Goal: Transaction & Acquisition: Purchase product/service

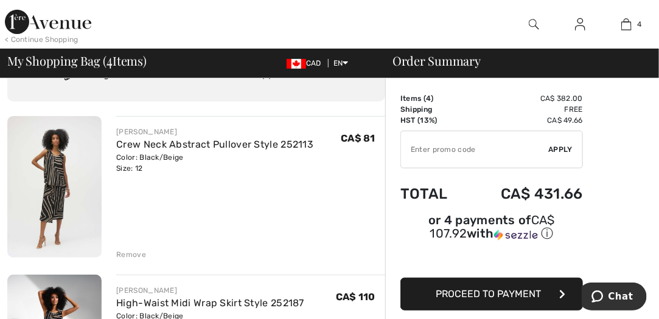
scroll to position [122, 0]
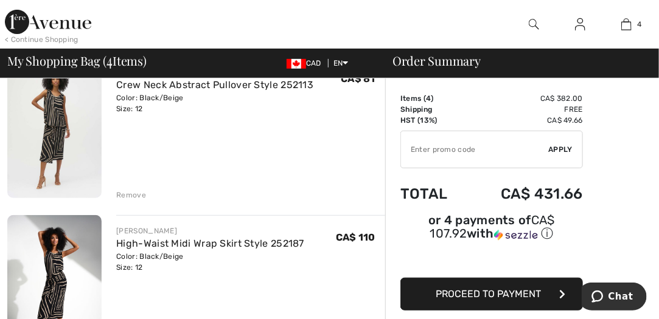
click at [130, 196] on div "Remove" at bounding box center [131, 195] width 30 height 11
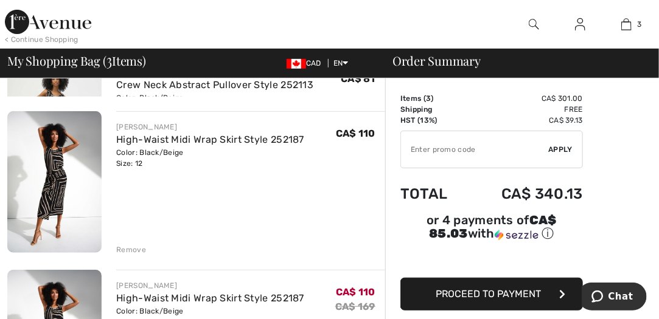
scroll to position [107, 0]
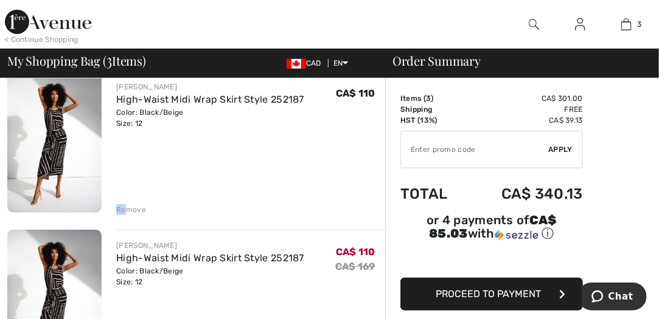
click at [125, 204] on div "Remove" at bounding box center [131, 209] width 30 height 11
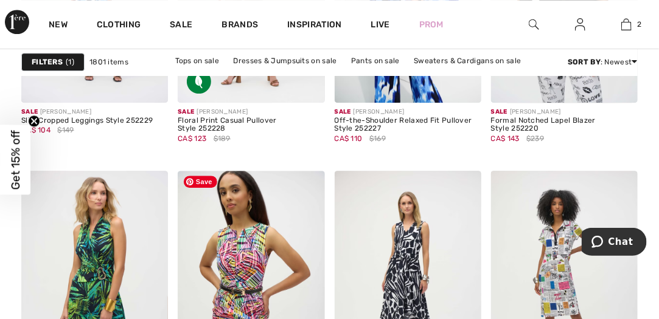
scroll to position [4379, 0]
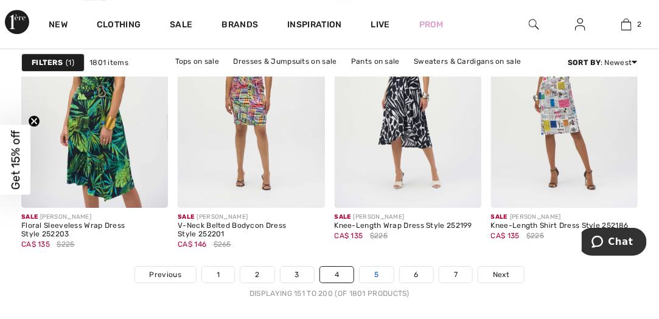
click at [373, 275] on link "5" at bounding box center [375, 275] width 33 height 16
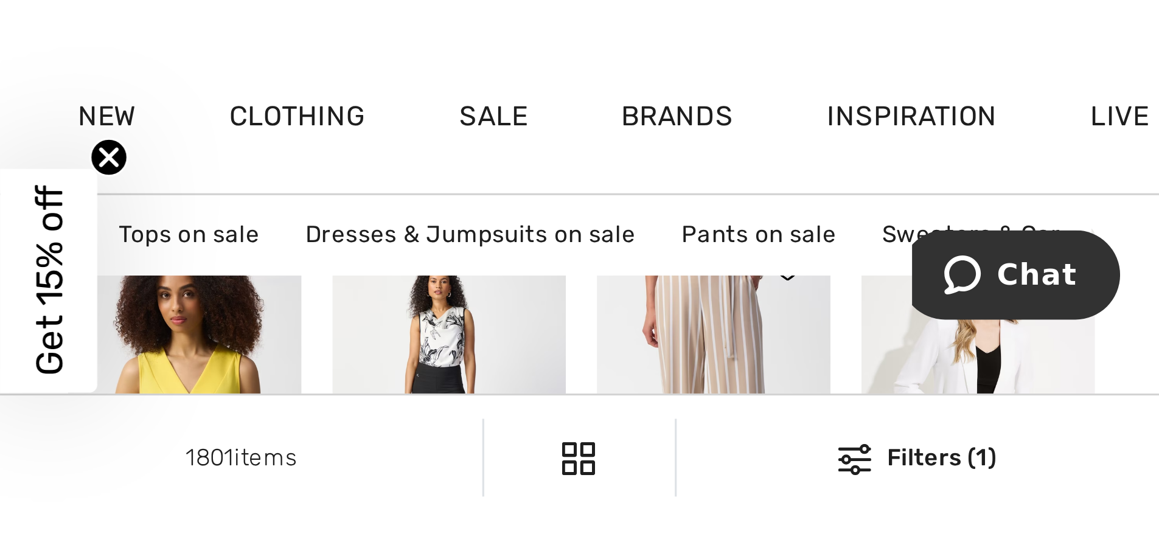
scroll to position [6366, 0]
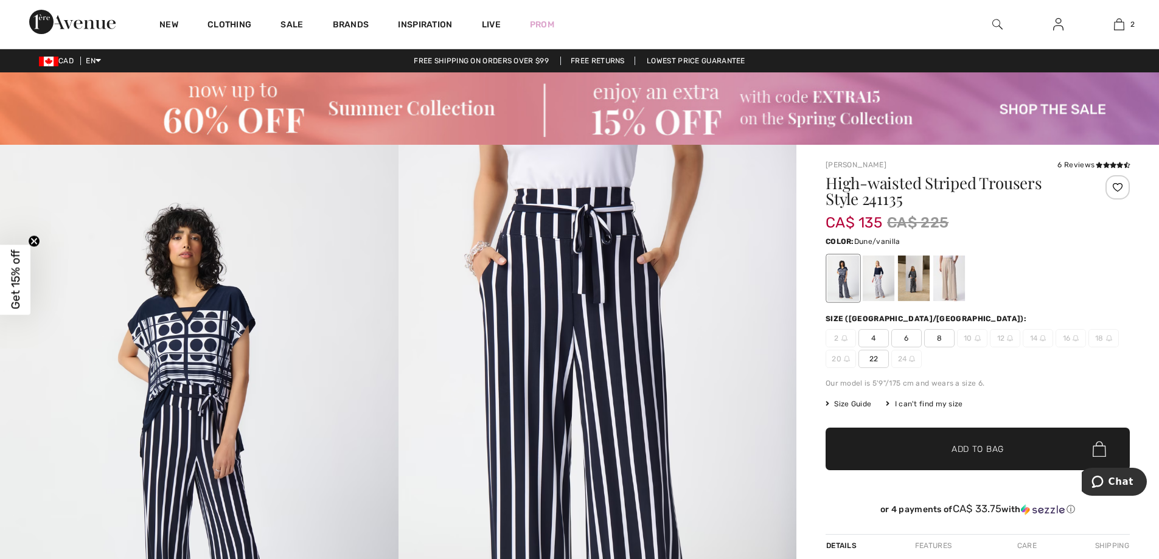
click at [658, 290] on div at bounding box center [949, 278] width 32 height 46
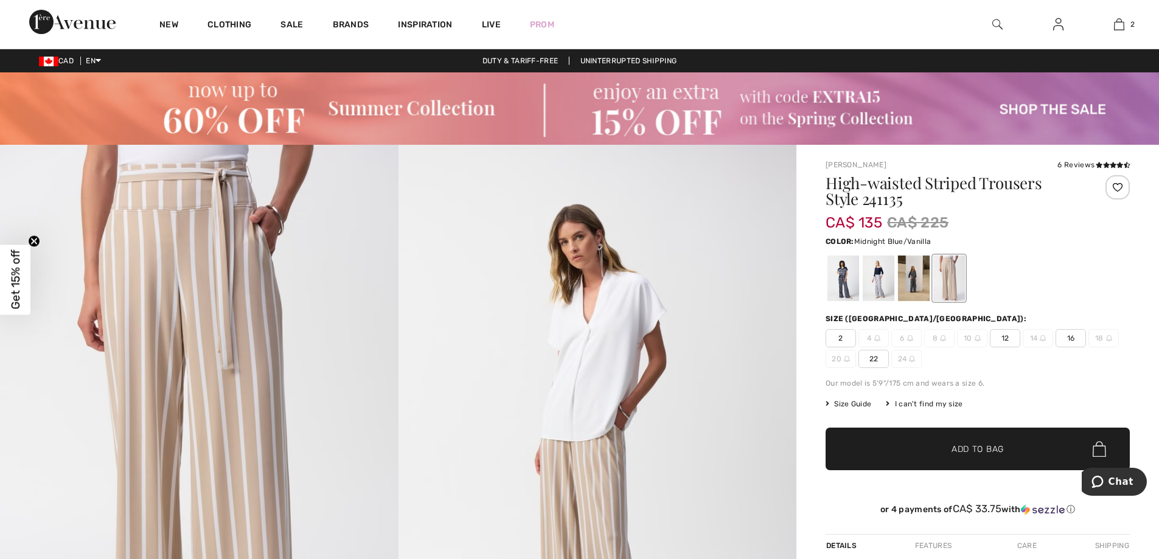
click at [658, 283] on div at bounding box center [843, 278] width 32 height 46
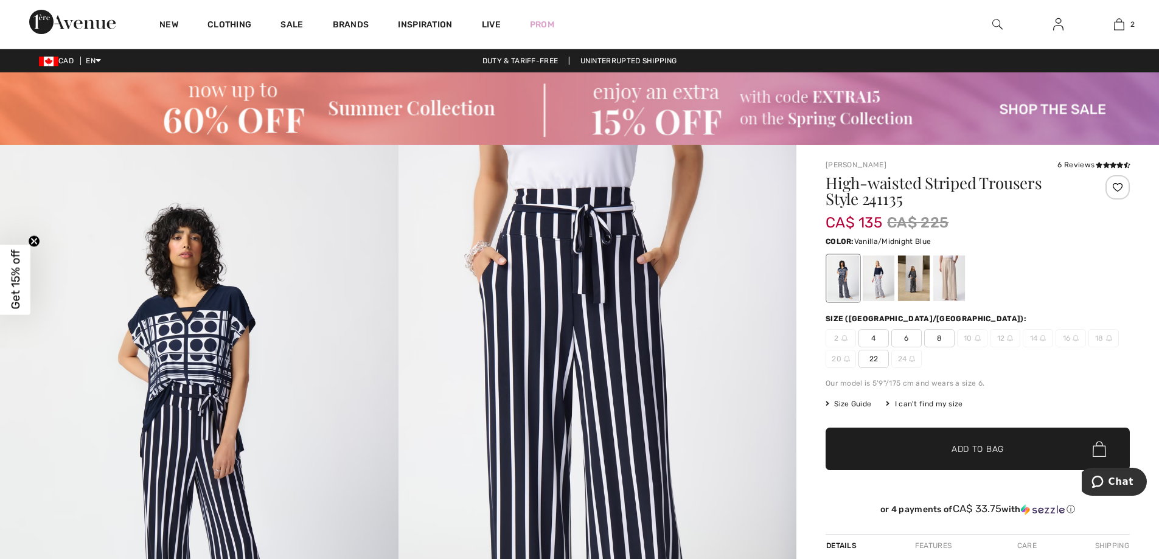
click at [658, 279] on div at bounding box center [879, 278] width 32 height 46
